Goal: Submit feedback/report problem

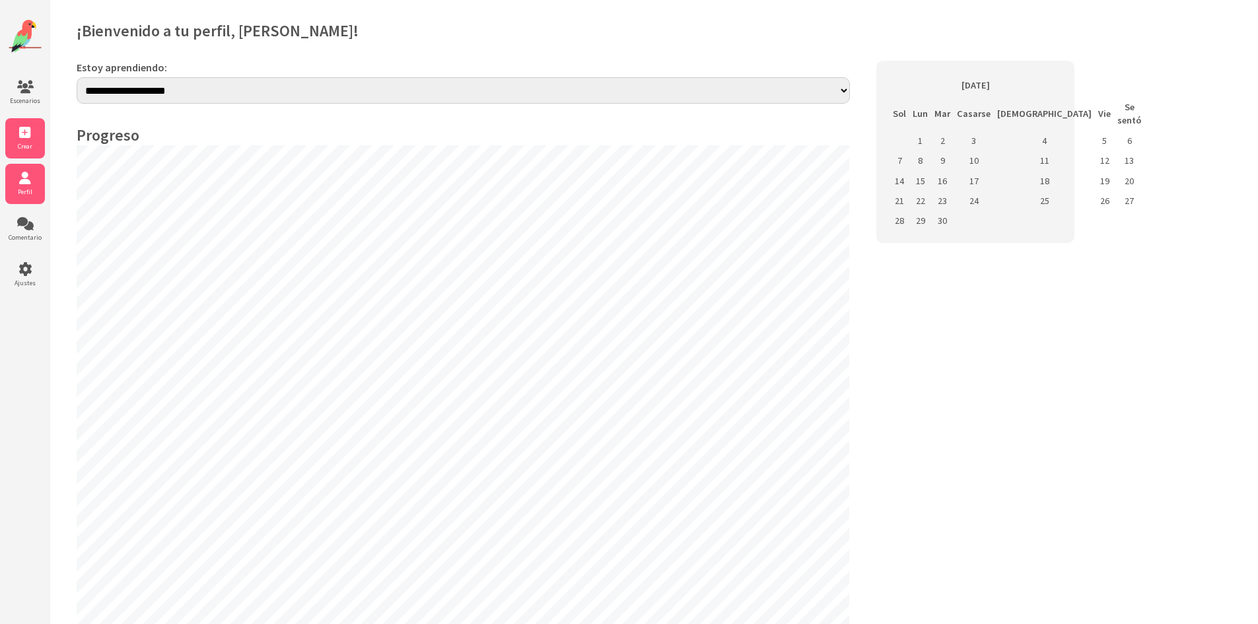
click at [20, 129] on icon at bounding box center [25, 132] width 40 height 13
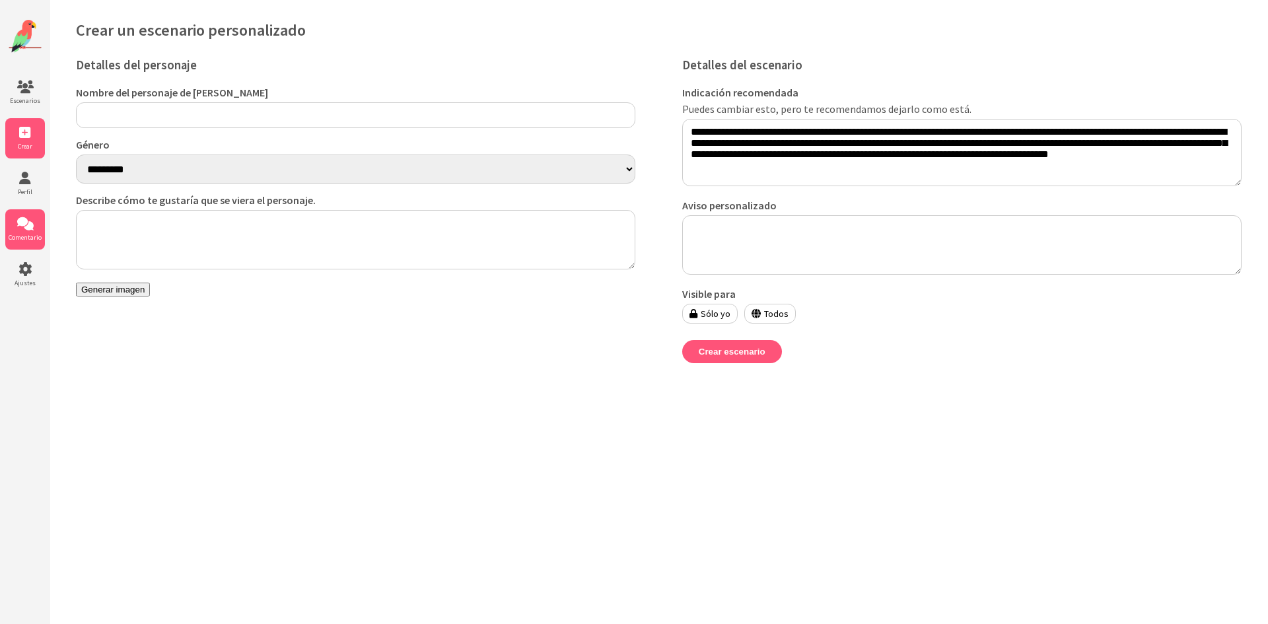
click at [30, 238] on font "Comentario" at bounding box center [25, 237] width 33 height 9
